Goal: Navigation & Orientation: Find specific page/section

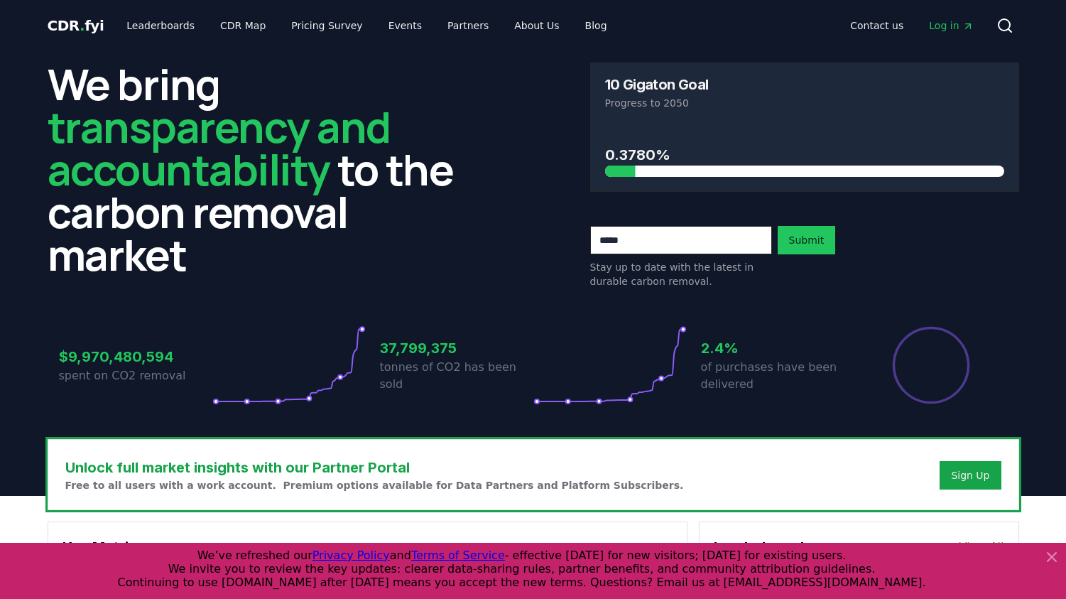
click at [65, 25] on span "CDR . fyi" at bounding box center [76, 25] width 57 height 17
click at [1057, 558] on icon at bounding box center [1052, 556] width 17 height 17
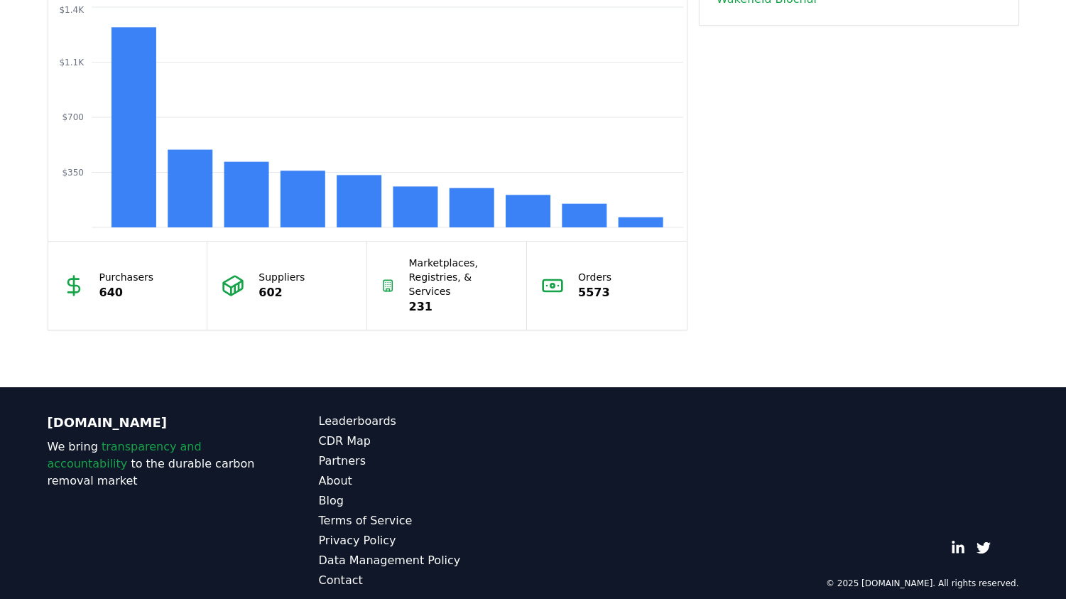
scroll to position [1248, 0]
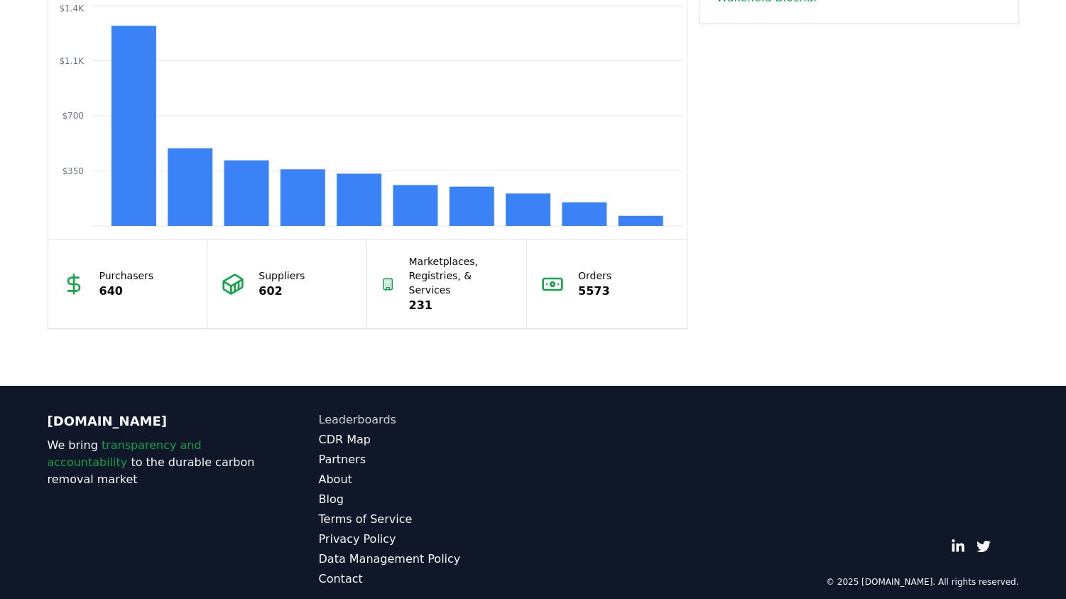
click at [372, 411] on link "Leaderboards" at bounding box center [426, 419] width 215 height 17
